Goal: Navigation & Orientation: Find specific page/section

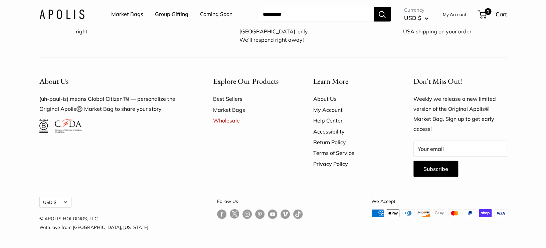
scroll to position [1970, 0]
click at [235, 99] on link "Best Sellers" at bounding box center [251, 98] width 77 height 11
